Goal: Task Accomplishment & Management: Manage account settings

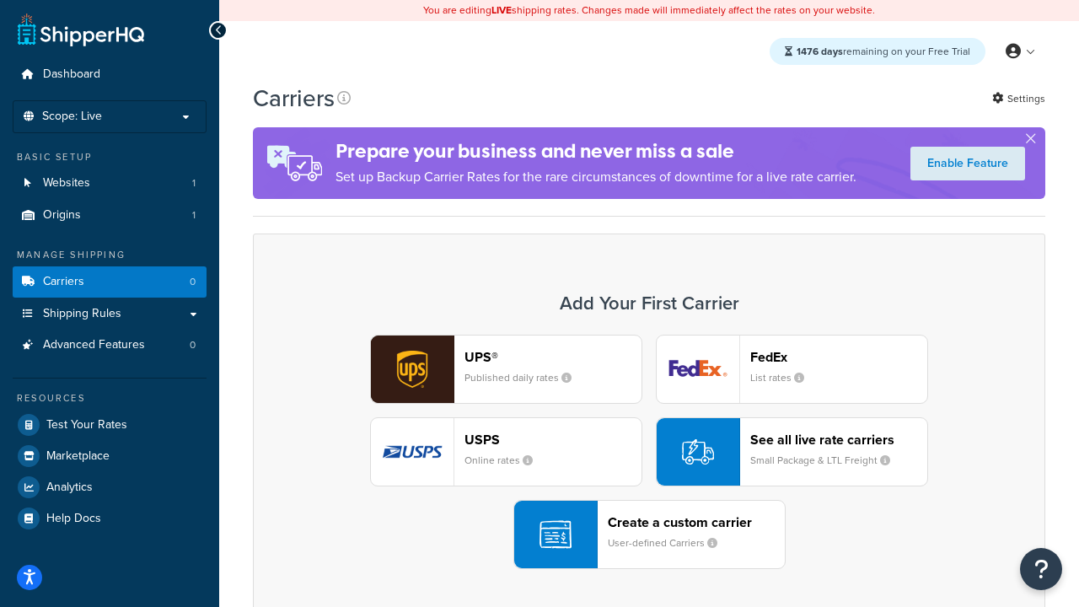
click at [649, 452] on div "UPS® Published daily rates FedEx List rates USPS Online rates See all live rate…" at bounding box center [648, 452] width 757 height 234
click at [838, 357] on header "FedEx" at bounding box center [838, 357] width 177 height 16
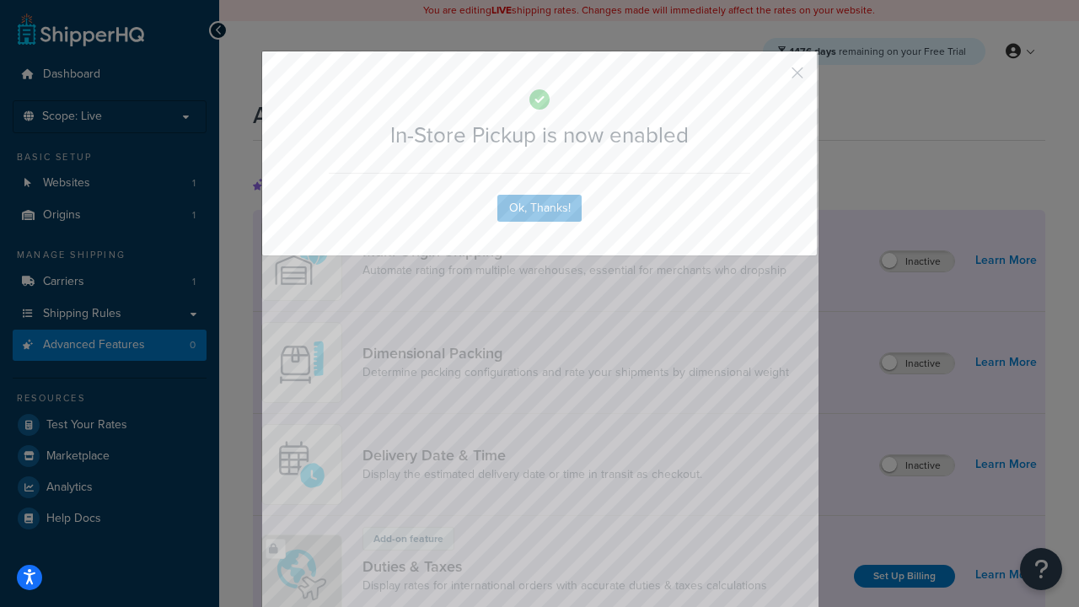
scroll to position [548, 0]
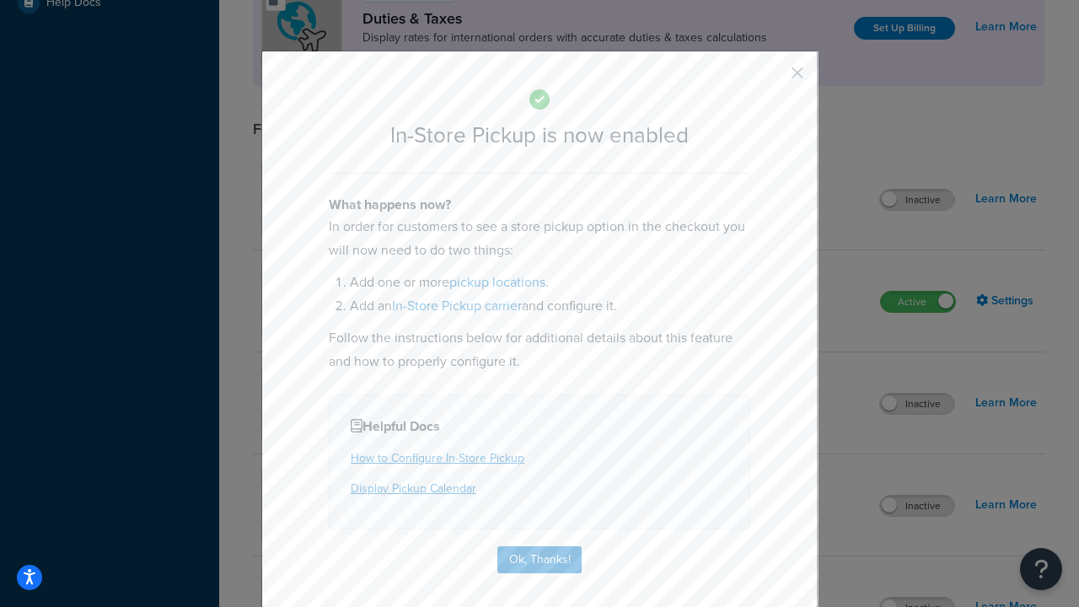
click at [772, 78] on button "button" at bounding box center [772, 79] width 4 height 4
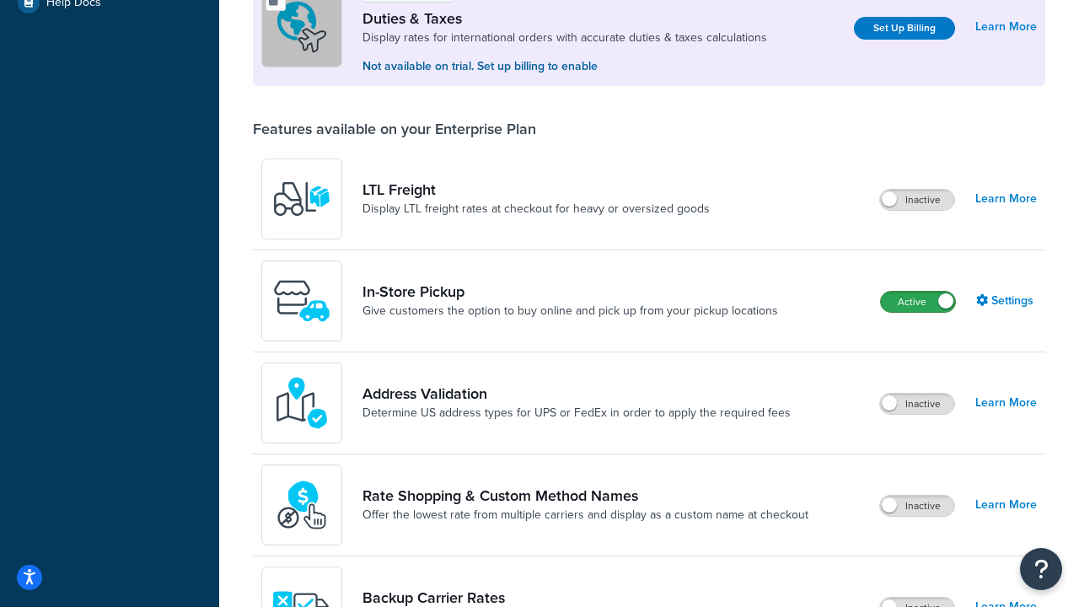
click at [918, 303] on label "Active" at bounding box center [918, 302] width 74 height 20
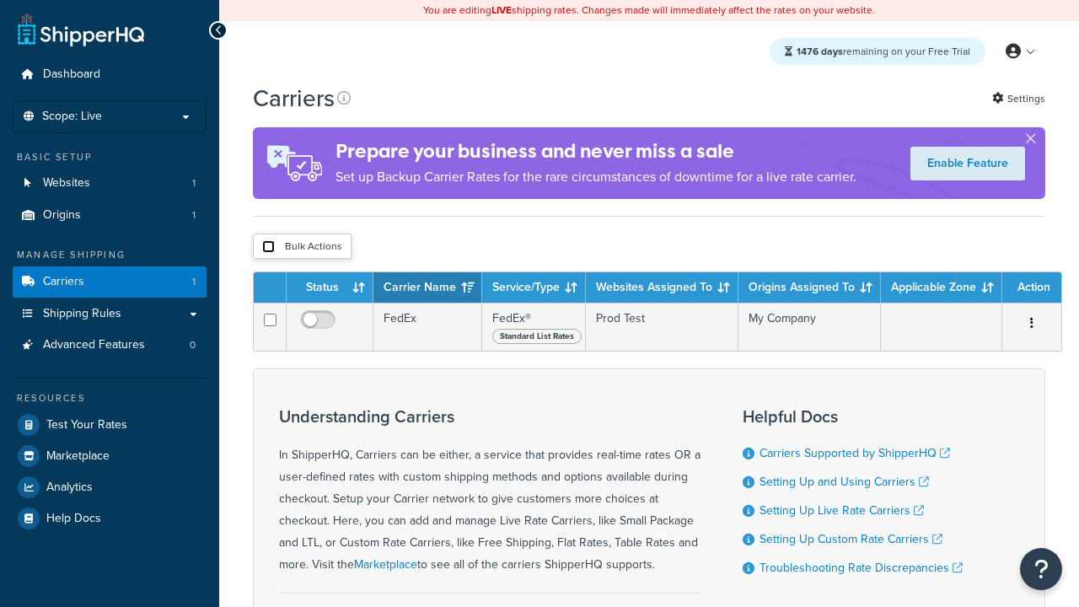
click at [268, 248] on input "checkbox" at bounding box center [268, 246] width 13 height 13
checkbox input "true"
click at [0, 0] on button "Delete" at bounding box center [0, 0] width 0 height 0
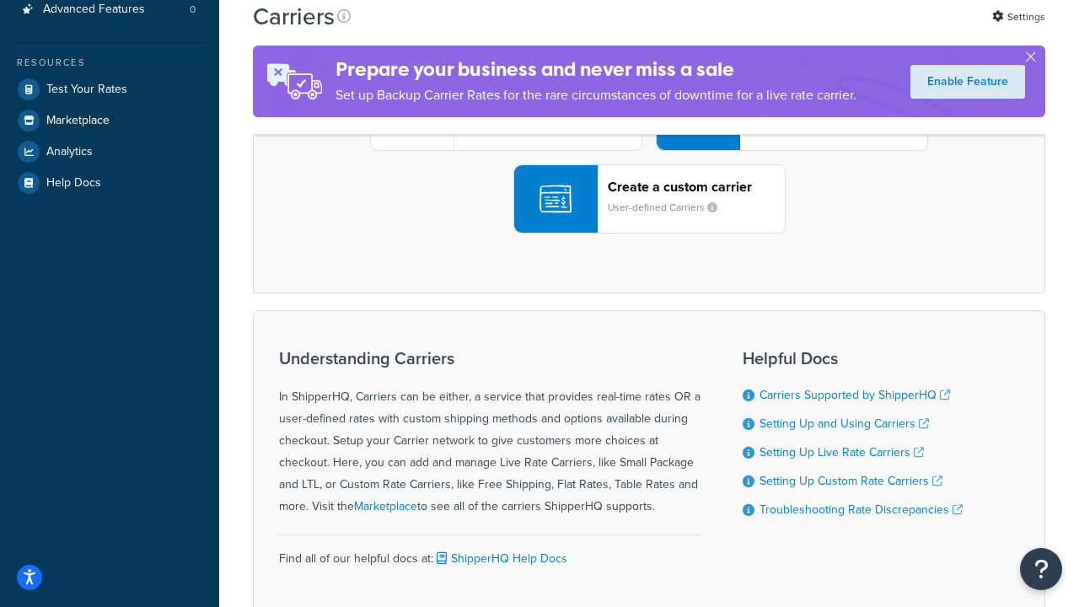
click at [649, 233] on div "UPS® Published daily rates FedEx List rates USPS Online rates See all live rate…" at bounding box center [648, 116] width 757 height 234
click at [649, 219] on div "Create a custom carrier User-defined Carriers" at bounding box center [696, 199] width 177 height 40
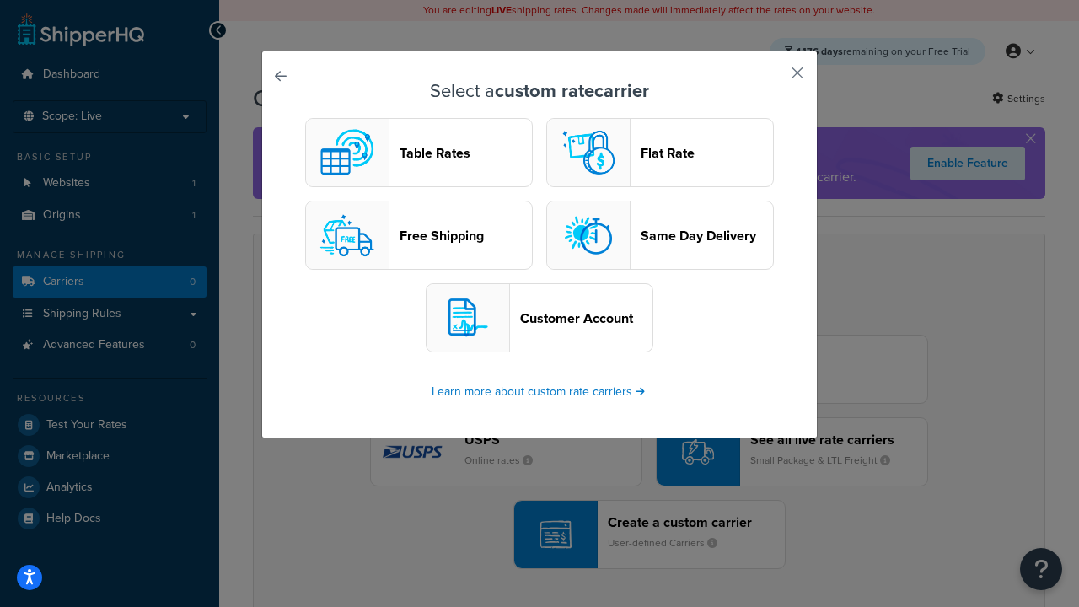
click at [419, 153] on header "Table Rates" at bounding box center [465, 153] width 132 height 16
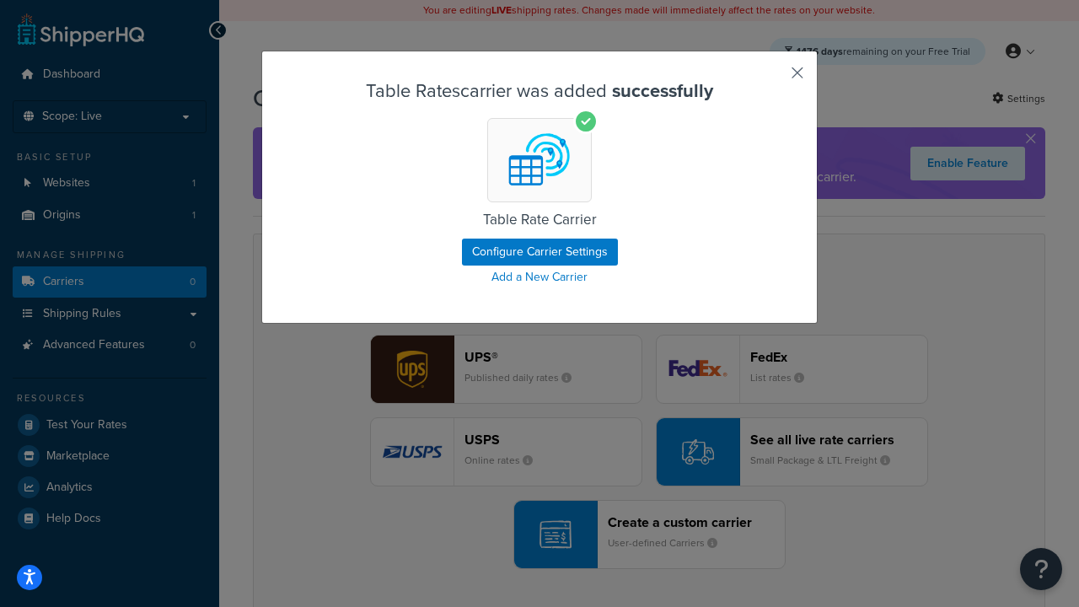
click at [772, 78] on button "button" at bounding box center [772, 79] width 4 height 4
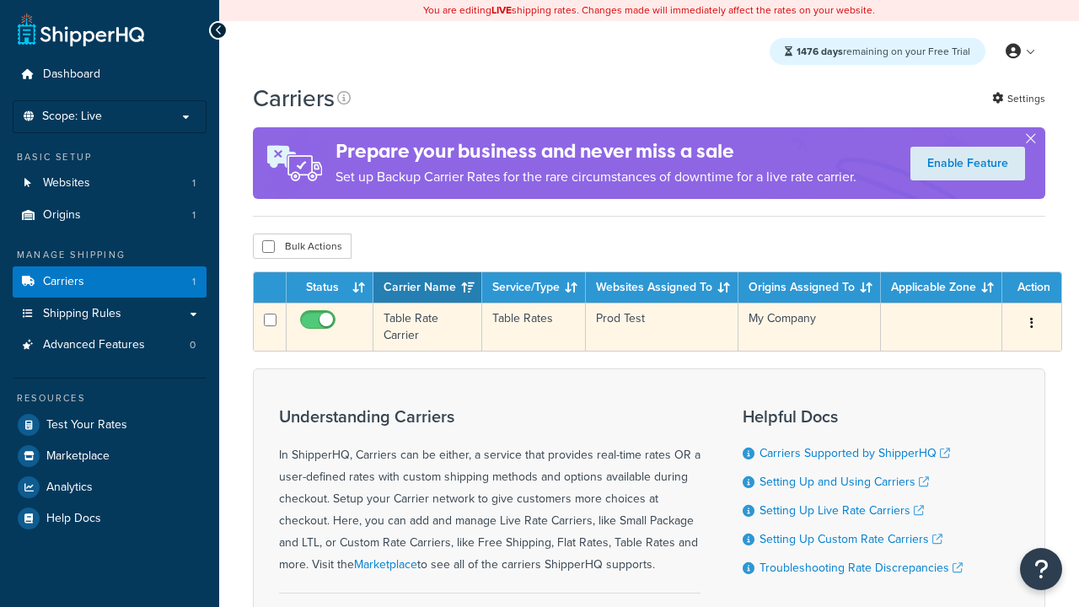
click at [1030, 325] on icon "button" at bounding box center [1031, 323] width 3 height 12
click at [0, 0] on link "Edit" at bounding box center [0, 0] width 0 height 0
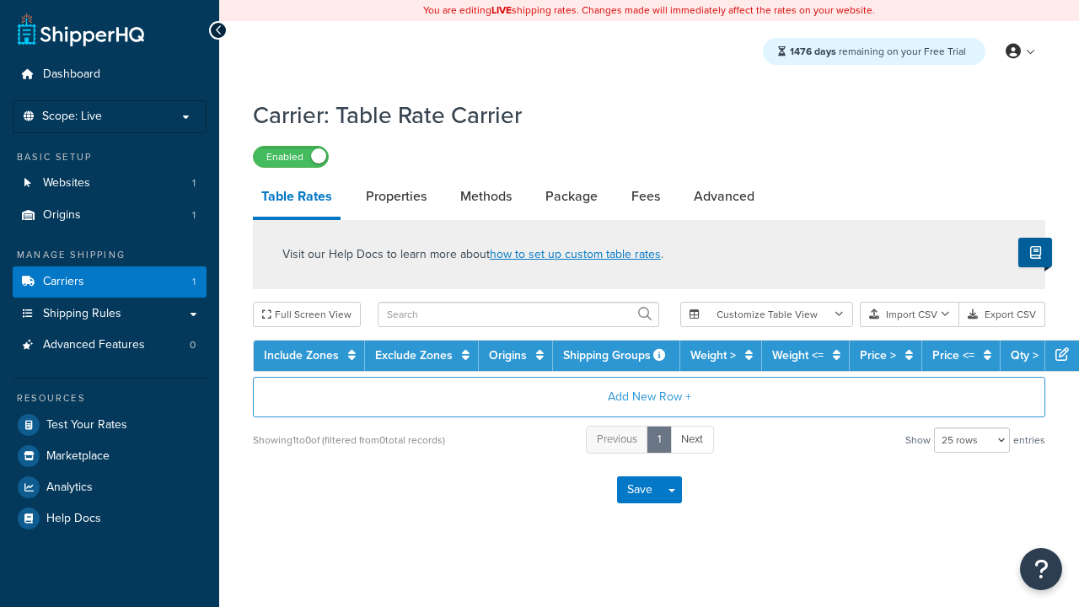
select select "25"
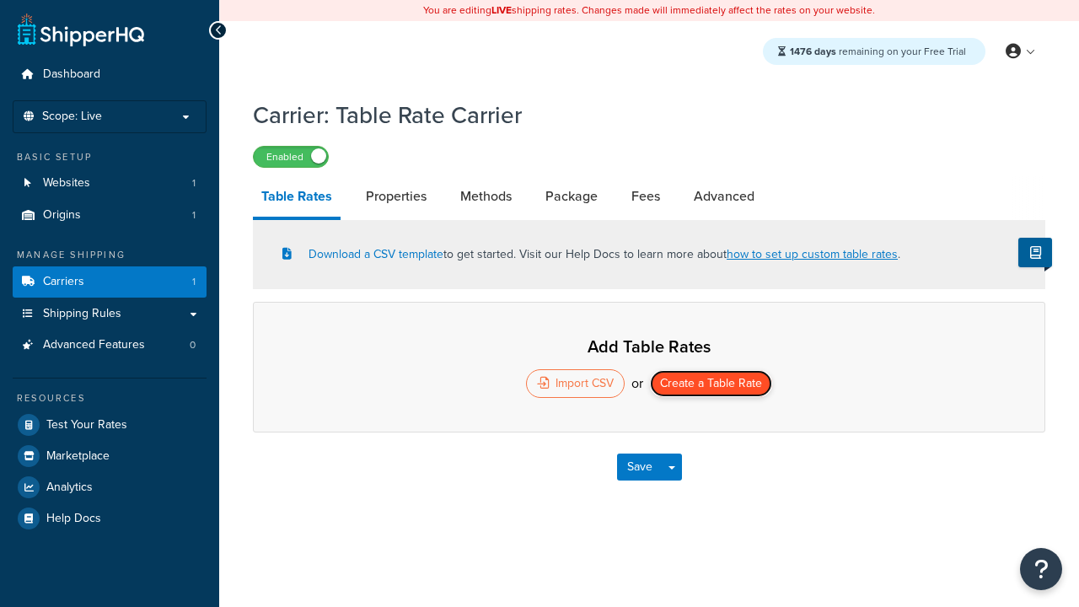
click at [711, 385] on button "Create a Table Rate" at bounding box center [711, 383] width 122 height 27
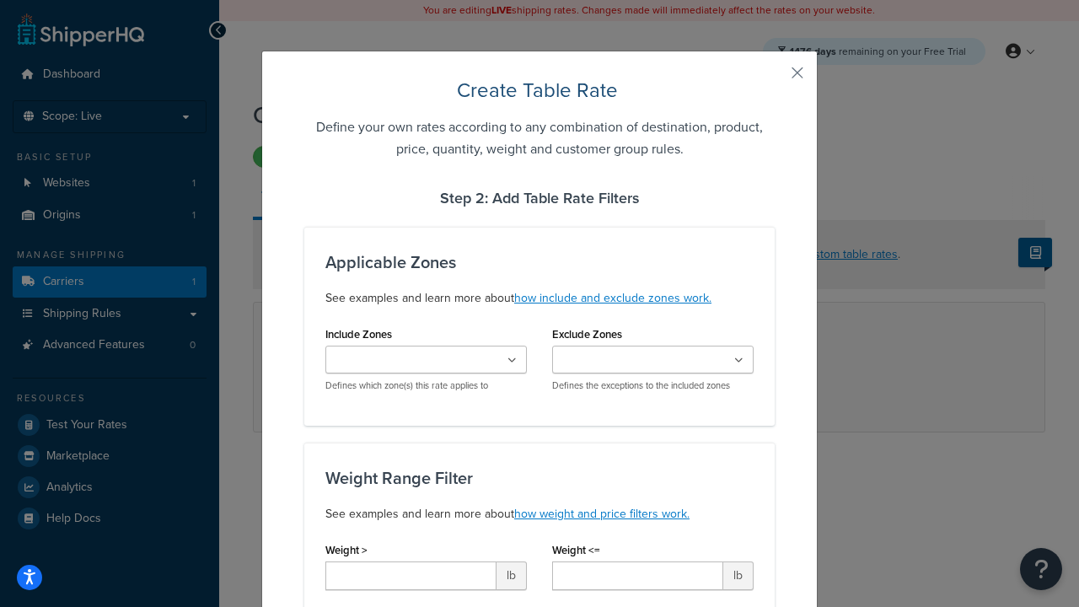
type input "10"
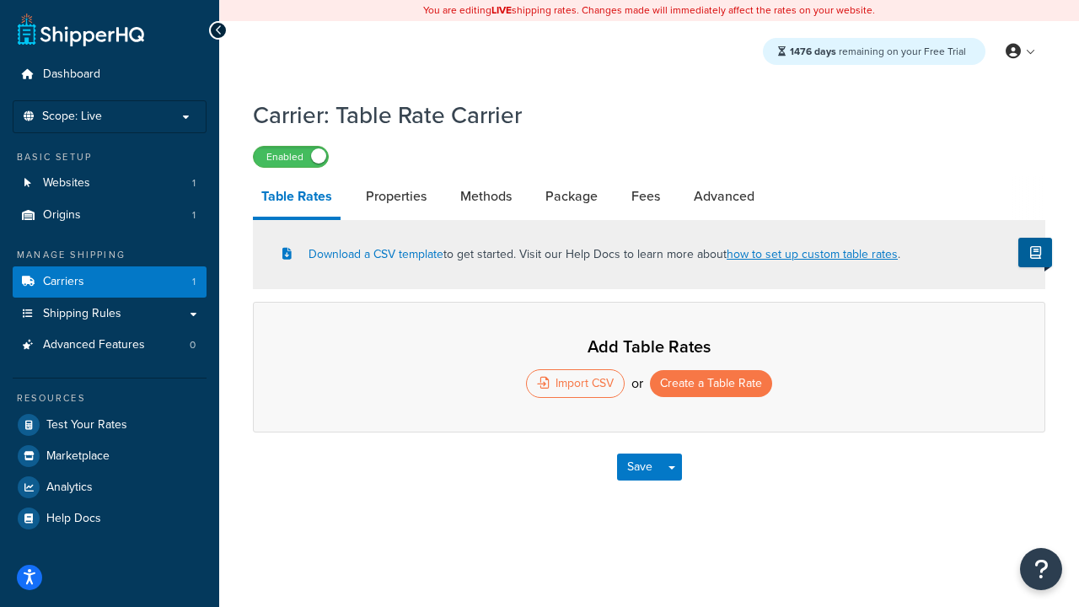
select select "25"
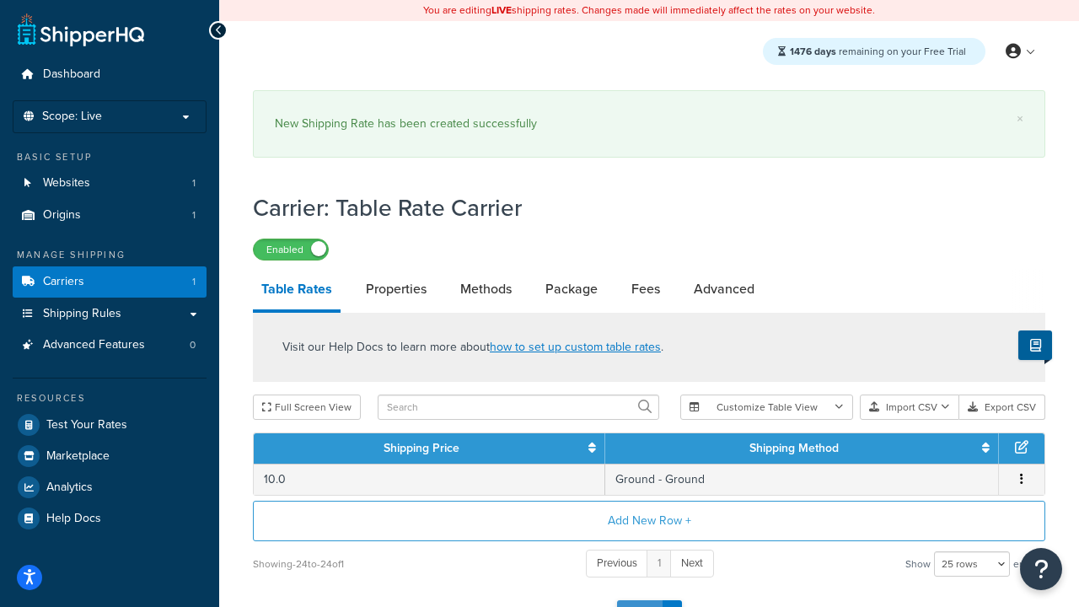
click at [639, 600] on button "Save" at bounding box center [640, 613] width 46 height 27
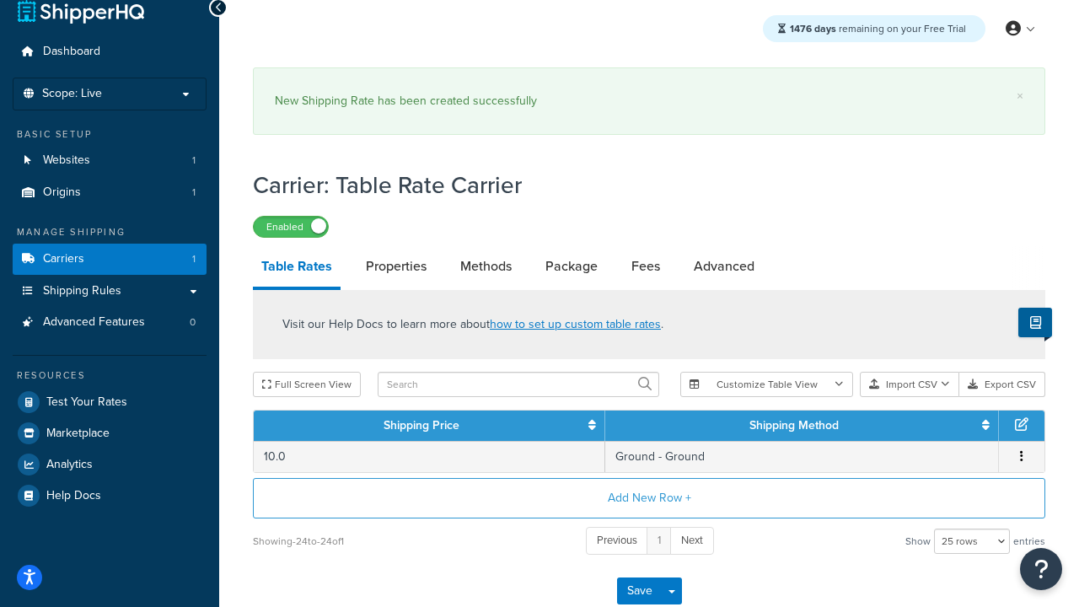
scroll to position [0, 0]
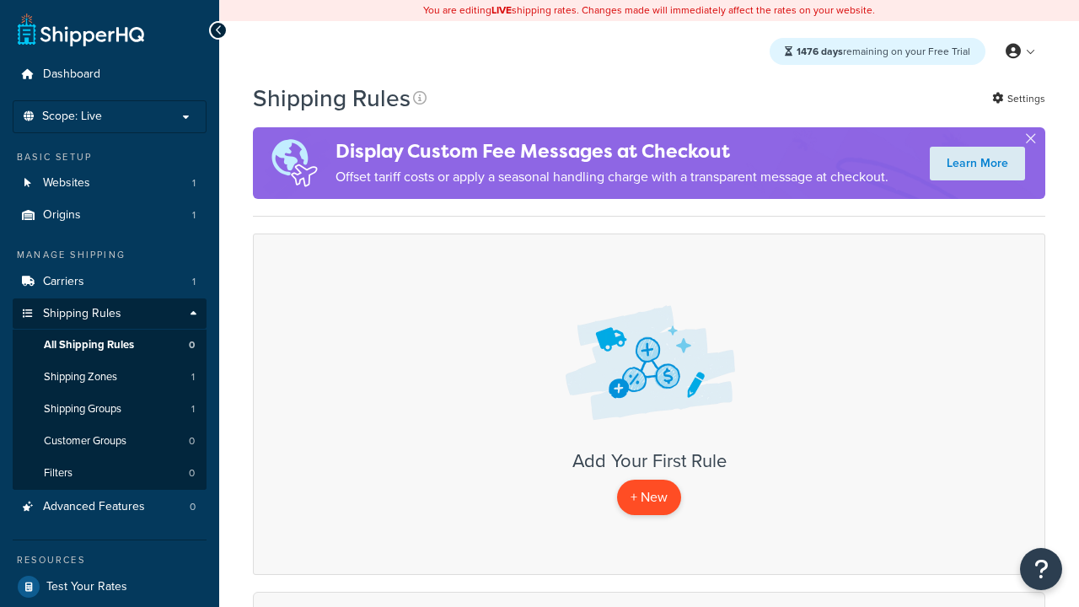
click at [648, 498] on p "+ New" at bounding box center [649, 496] width 64 height 35
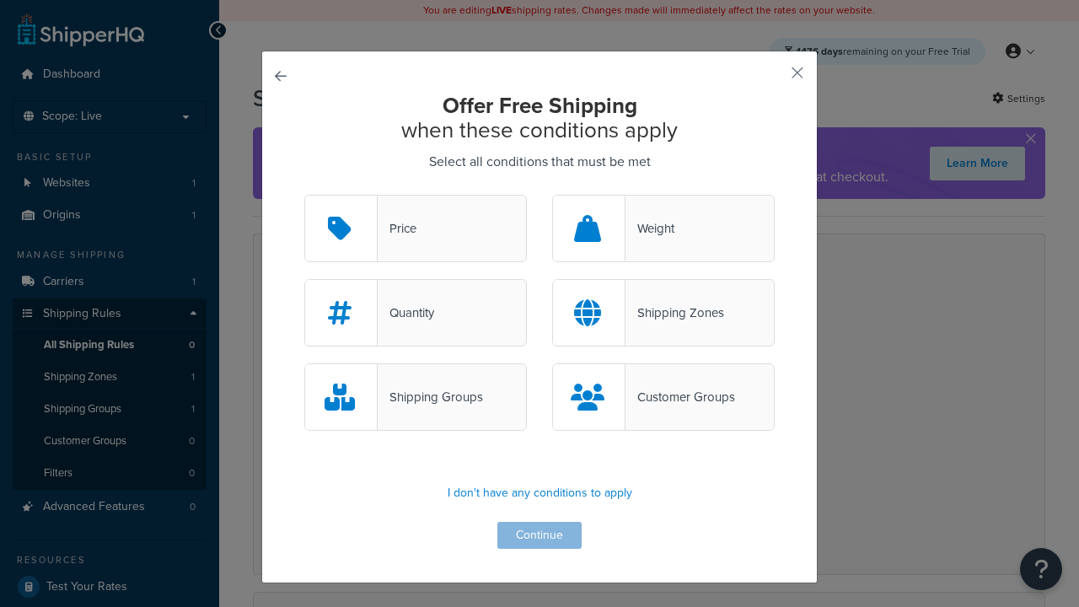
click at [415, 229] on div "Price" at bounding box center [396, 229] width 39 height 24
click at [0, 0] on input "Price" at bounding box center [0, 0] width 0 height 0
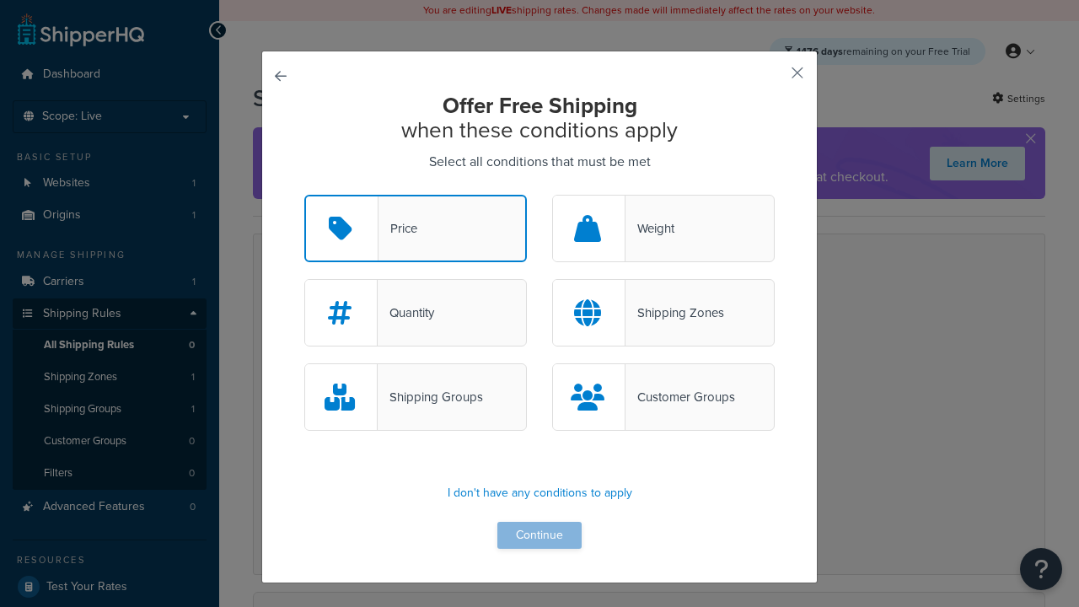
click at [539, 536] on button "Continue" at bounding box center [539, 535] width 84 height 27
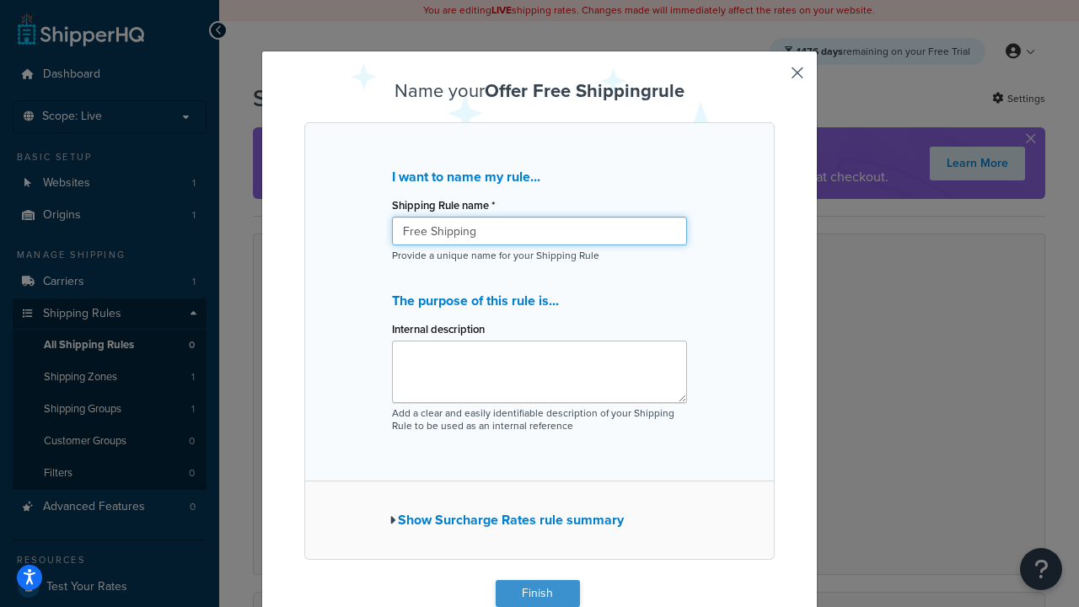
type input "Free Shipping"
click at [537, 593] on button "Finish" at bounding box center [537, 593] width 84 height 27
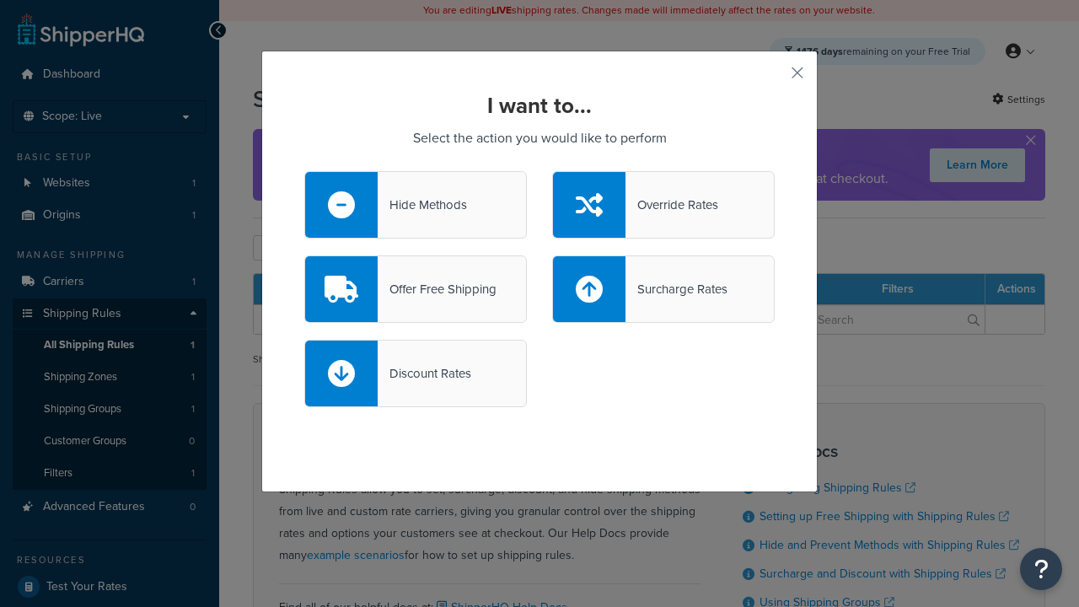
click at [663, 205] on div "Override Rates" at bounding box center [671, 205] width 93 height 24
click at [0, 0] on input "Override Rates" at bounding box center [0, 0] width 0 height 0
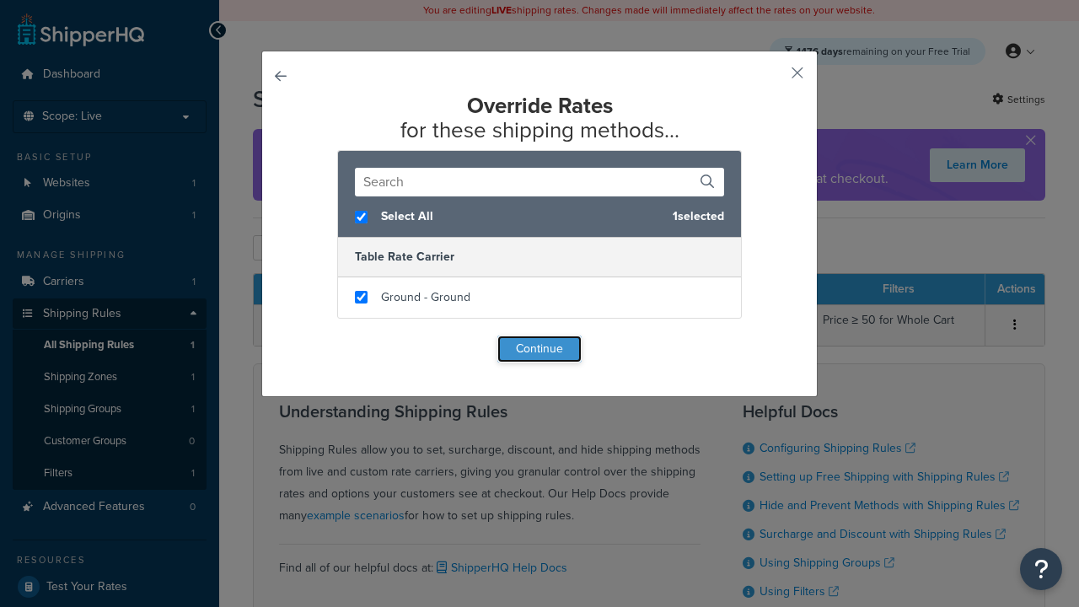
click at [539, 349] on button "Continue" at bounding box center [539, 348] width 84 height 27
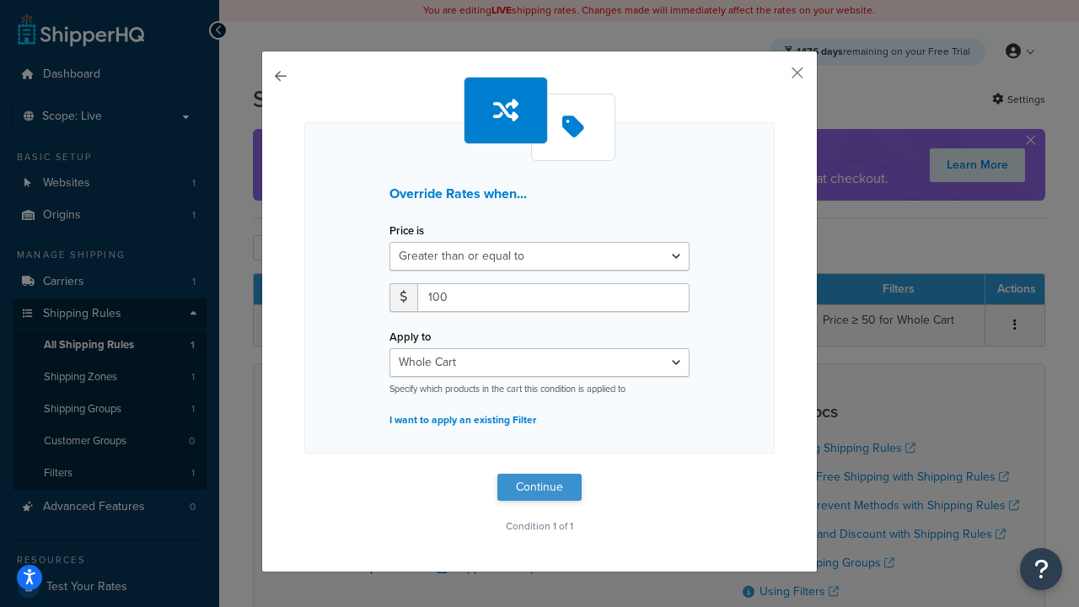
type input "100"
click at [539, 487] on button "Continue" at bounding box center [539, 487] width 84 height 27
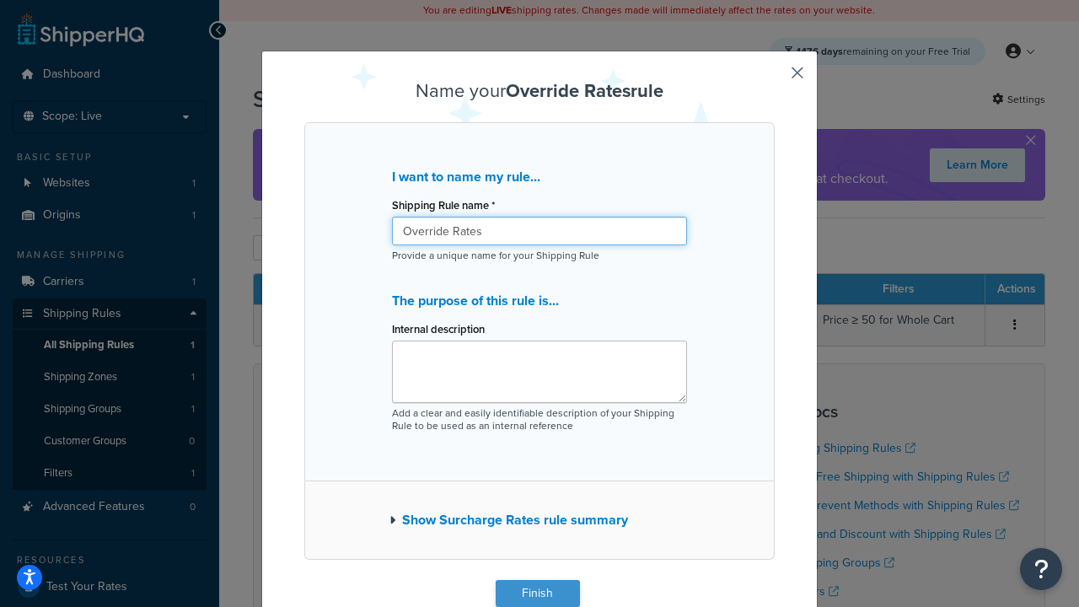
type input "Override Rates"
click at [537, 593] on button "Finish" at bounding box center [537, 593] width 84 height 27
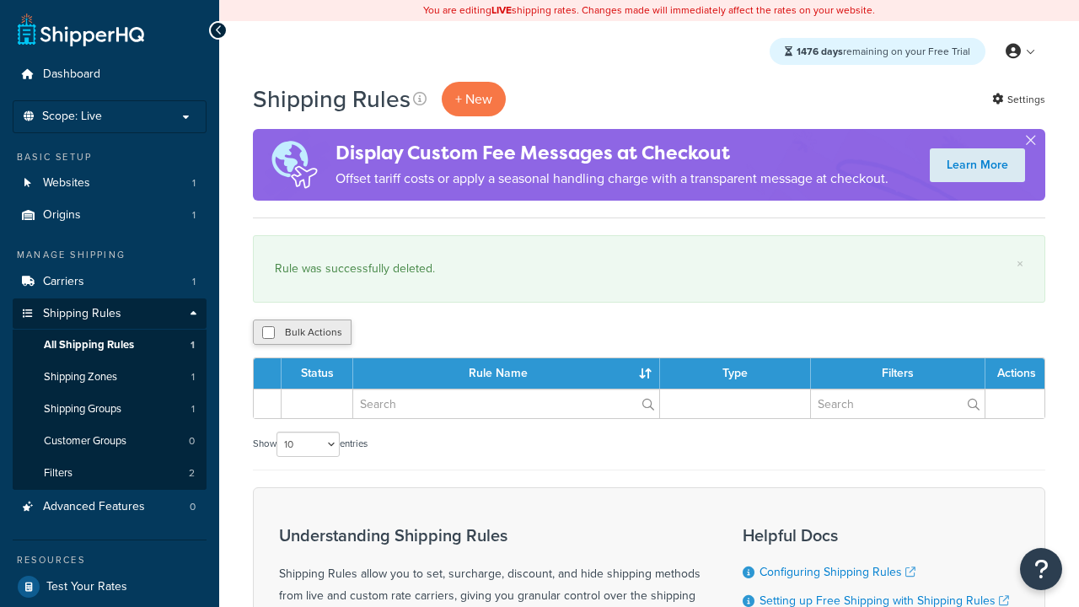
click at [301, 334] on button "Bulk Actions" at bounding box center [302, 331] width 99 height 25
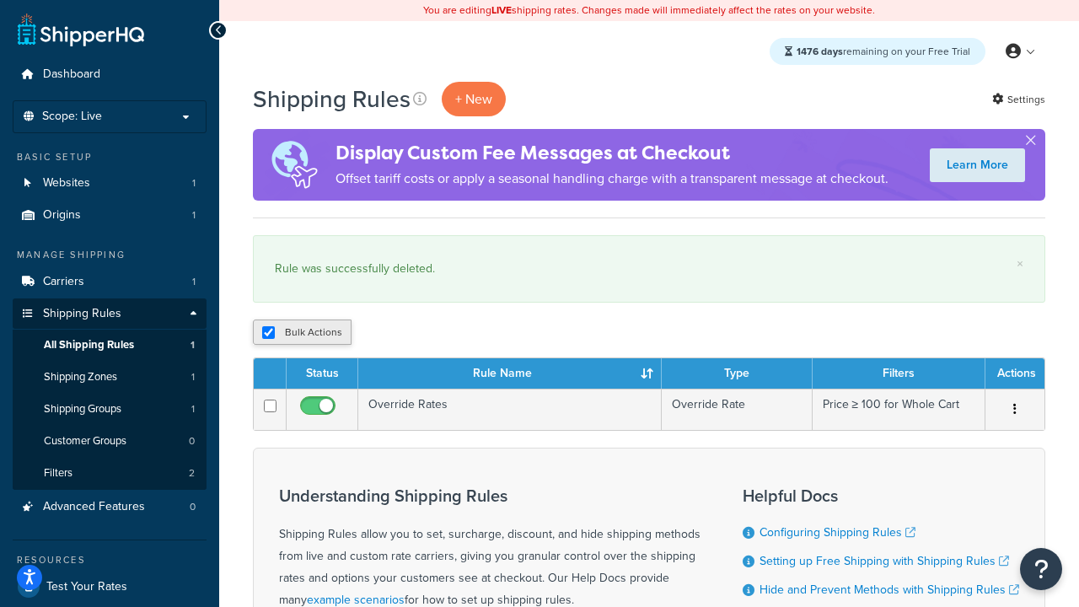
click at [301, 334] on button "Bulk Actions" at bounding box center [302, 331] width 99 height 25
checkbox input "true"
click at [448, 334] on button "Delete" at bounding box center [449, 331] width 58 height 25
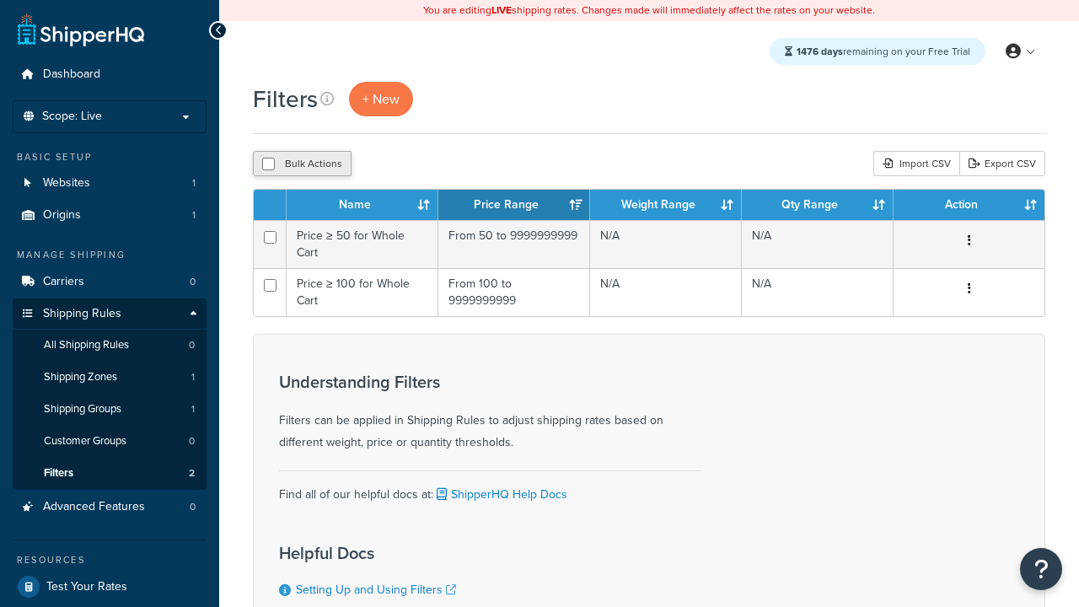
click at [301, 165] on button "Bulk Actions" at bounding box center [302, 163] width 99 height 25
checkbox input "true"
click at [0, 0] on button "Delete" at bounding box center [0, 0] width 0 height 0
